Goal: Find specific page/section: Find specific page/section

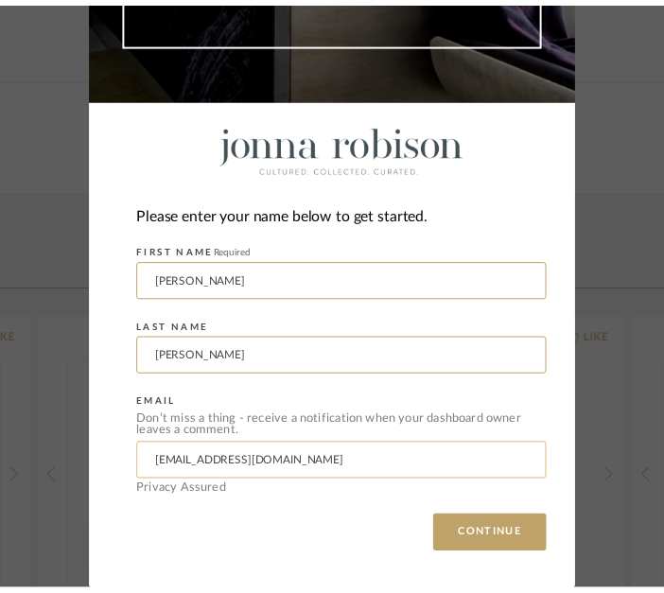
scroll to position [315, 0]
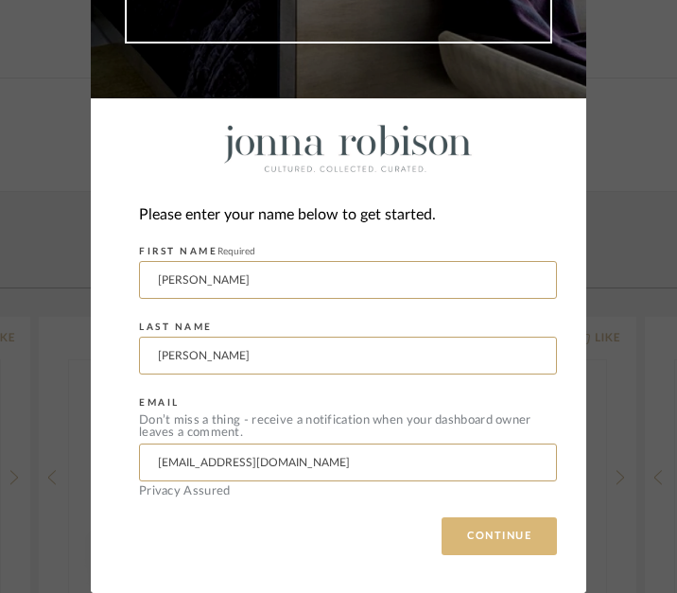
click at [534, 527] on button "CONTINUE" at bounding box center [499, 537] width 115 height 38
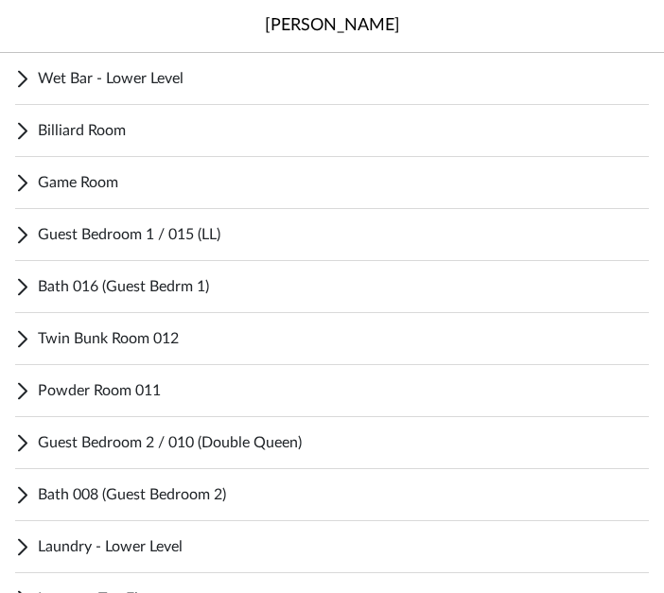
scroll to position [1267, 0]
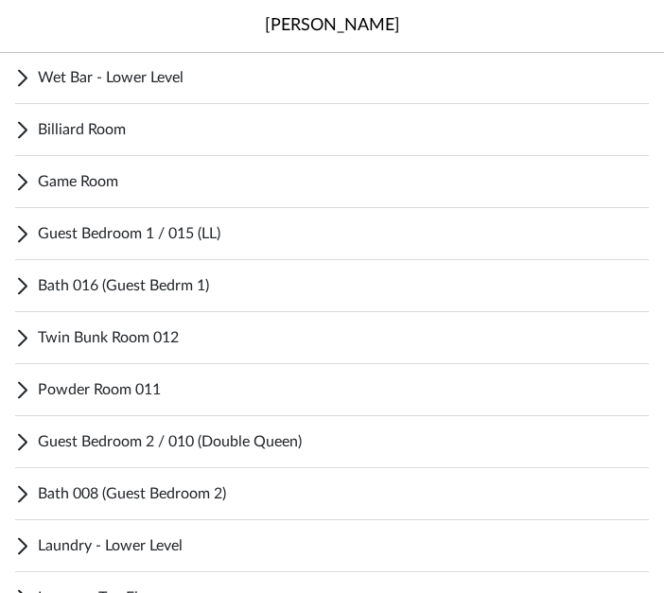
click at [9, 288] on cdk-accordion-item "Bath 016 (Guest Bedrm 1) Dislike Like Aged Valet Tray Unit Price $67.20 / Each …" at bounding box center [332, 286] width 664 height 52
click at [21, 290] on icon at bounding box center [23, 285] width 10 height 17
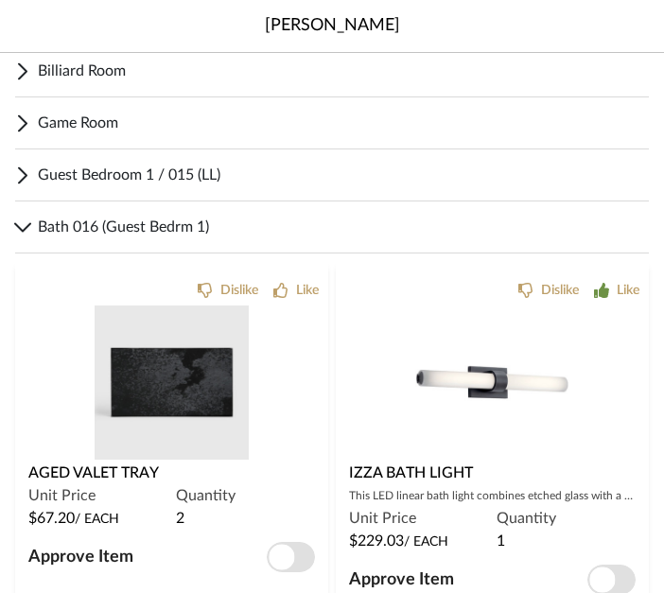
scroll to position [1206, 0]
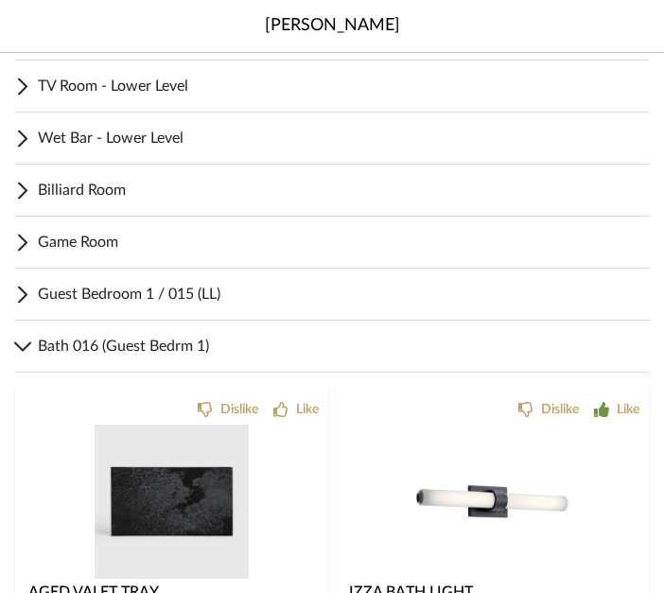
click at [26, 343] on icon at bounding box center [22, 347] width 17 height 10
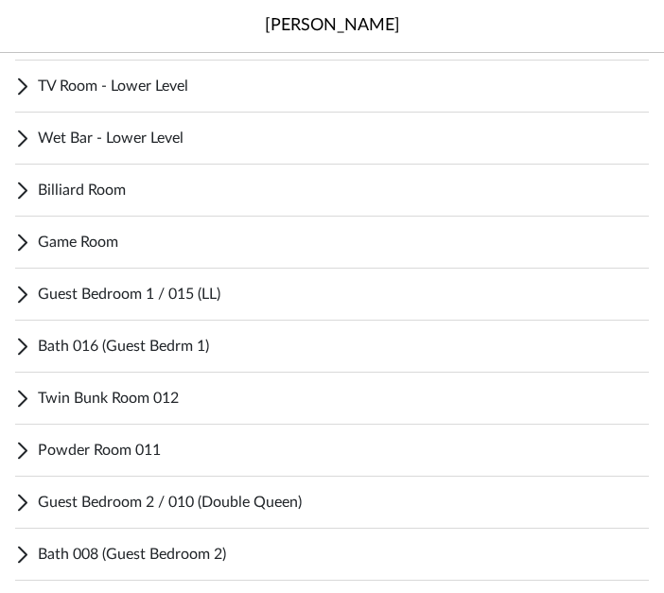
click at [26, 295] on icon at bounding box center [23, 294] width 8 height 15
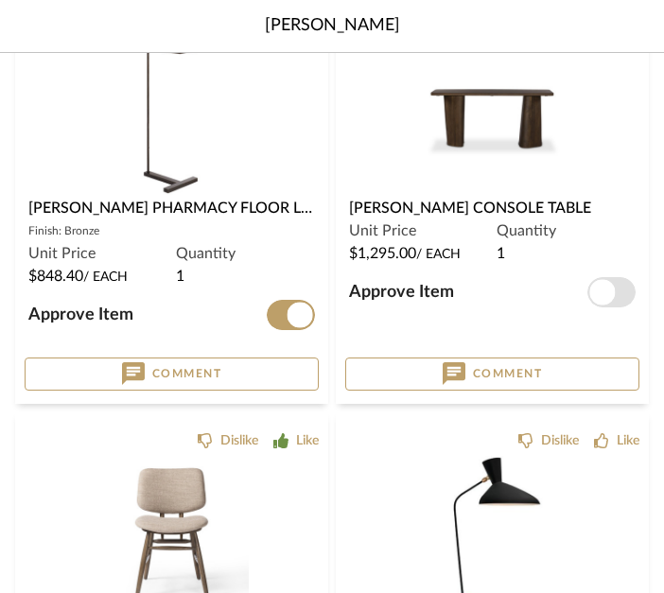
scroll to position [4036, 0]
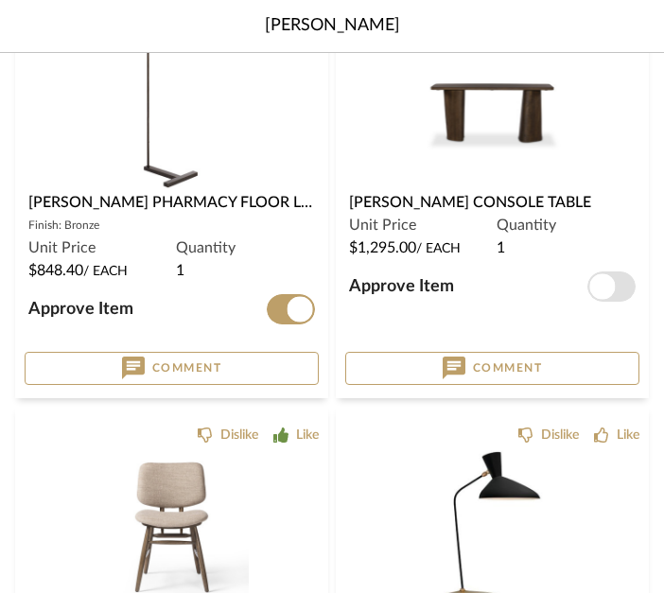
click at [472, 94] on div at bounding box center [492, 112] width 294 height 154
